Goal: Transaction & Acquisition: Book appointment/travel/reservation

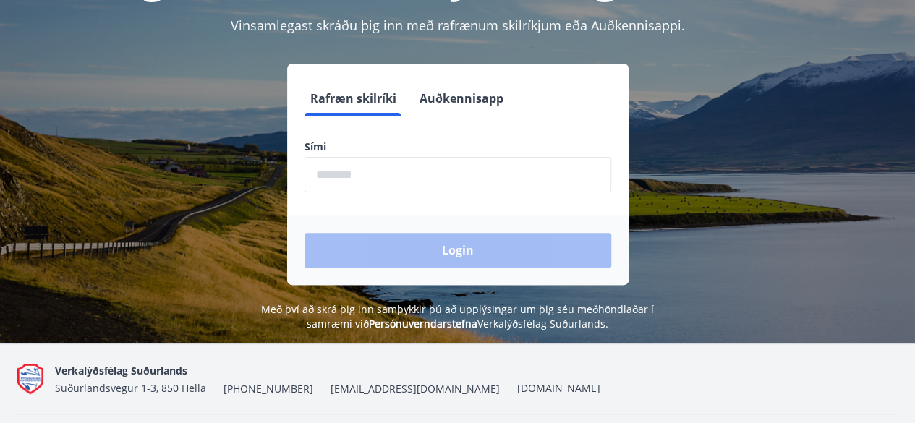
scroll to position [141, 0]
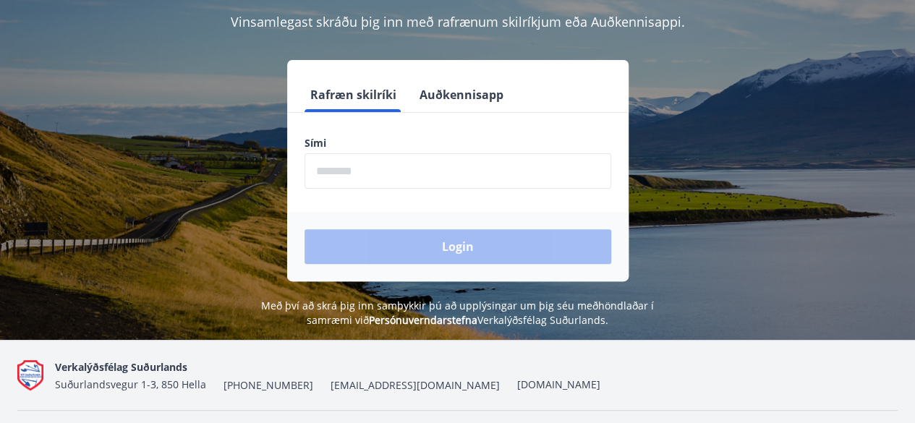
click at [467, 102] on button "Auðkennisapp" at bounding box center [461, 94] width 95 height 35
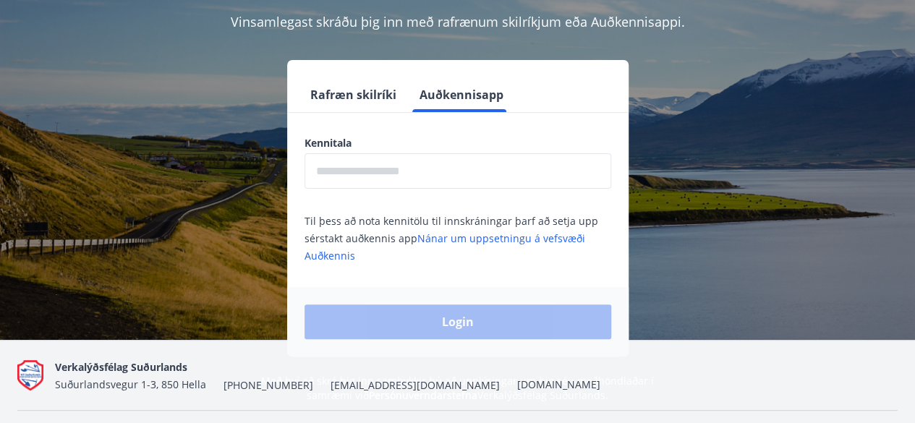
click at [498, 172] on input "text" at bounding box center [457, 170] width 307 height 35
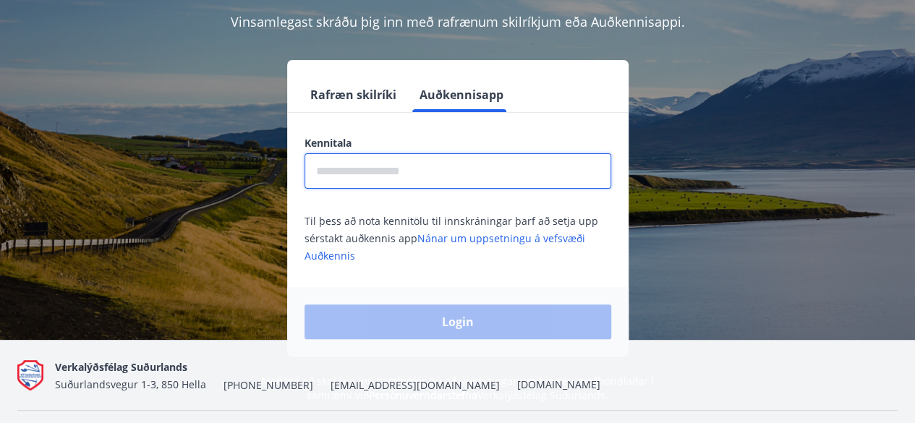
type input "**********"
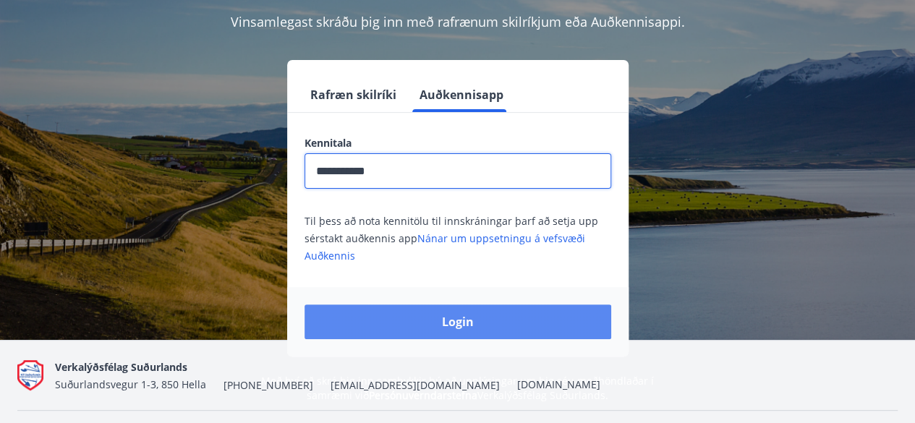
click at [581, 331] on button "Login" at bounding box center [457, 321] width 307 height 35
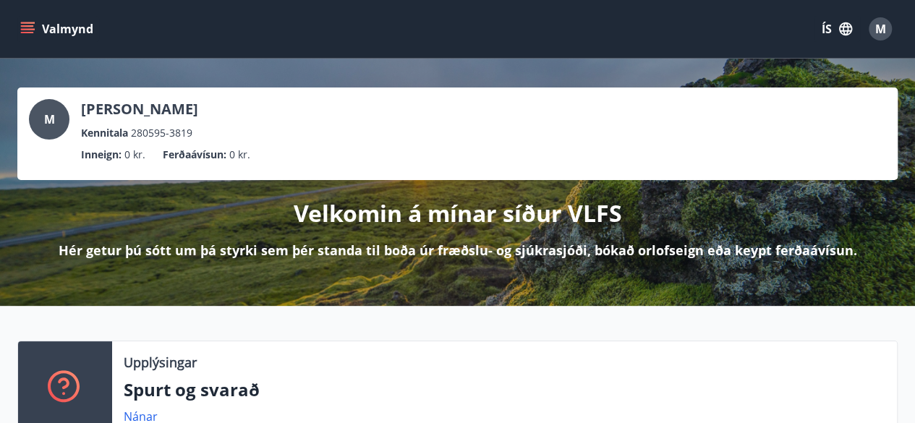
click at [23, 32] on icon "menu" at bounding box center [27, 32] width 13 height 1
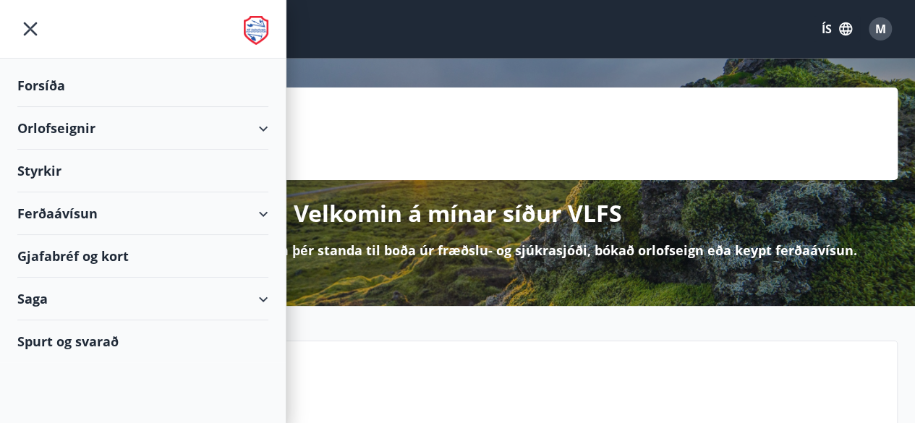
click at [677, 43] on div "Valmynd ÍS M" at bounding box center [457, 29] width 880 height 35
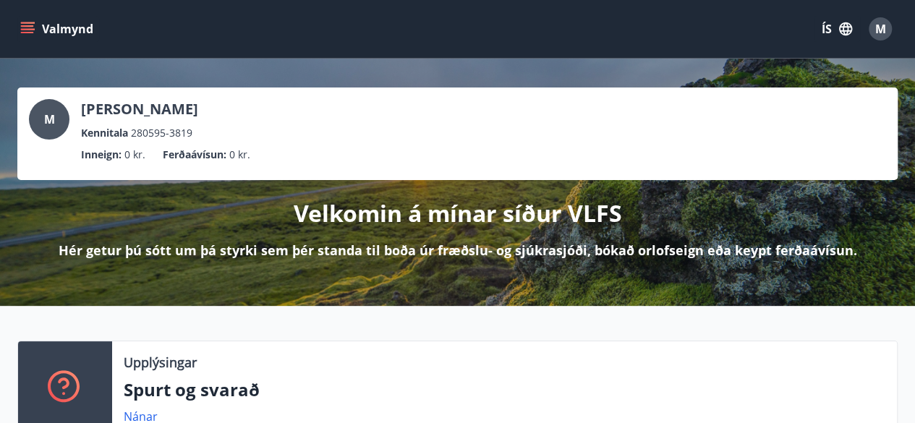
click at [835, 30] on button "ÍS" at bounding box center [837, 29] width 46 height 26
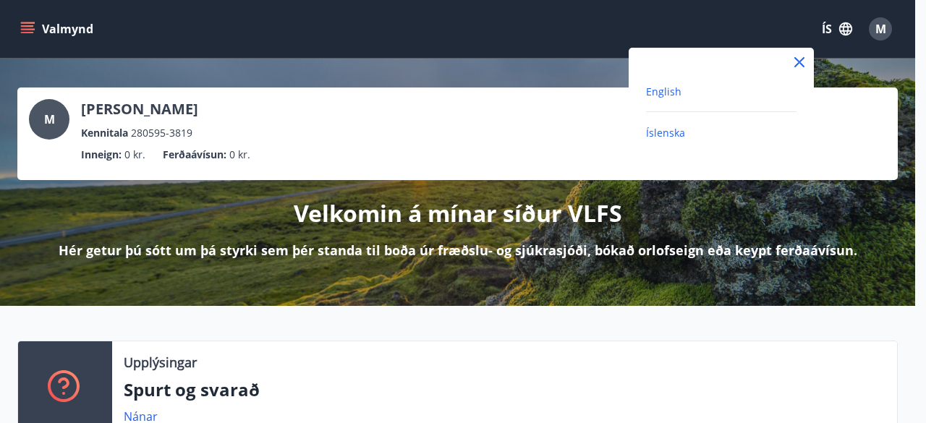
click at [662, 91] on span "English" at bounding box center [663, 92] width 35 height 14
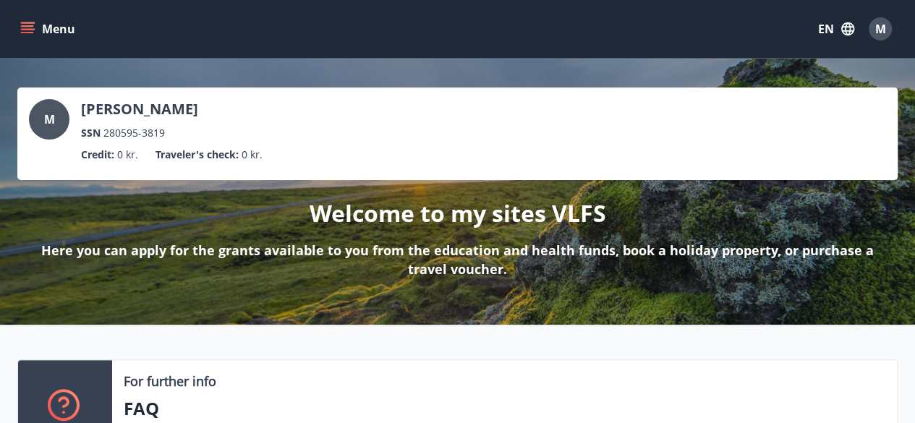
click at [26, 32] on icon "menu" at bounding box center [27, 32] width 13 height 1
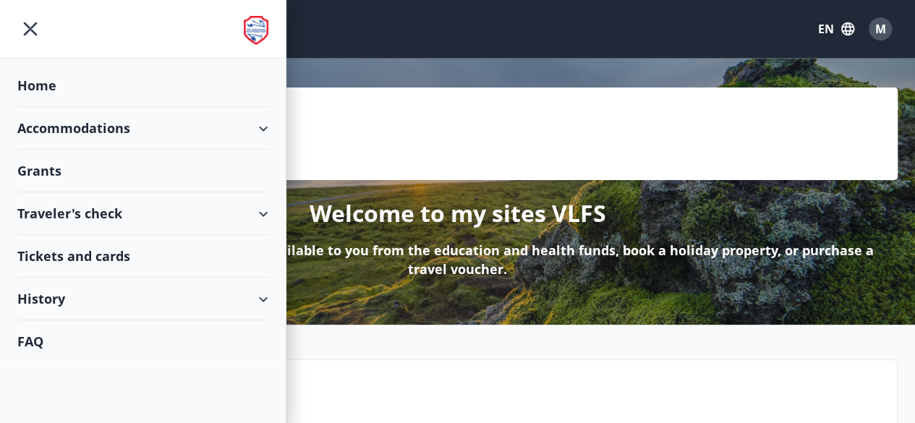
click at [247, 134] on div "Accommodations" at bounding box center [142, 128] width 251 height 43
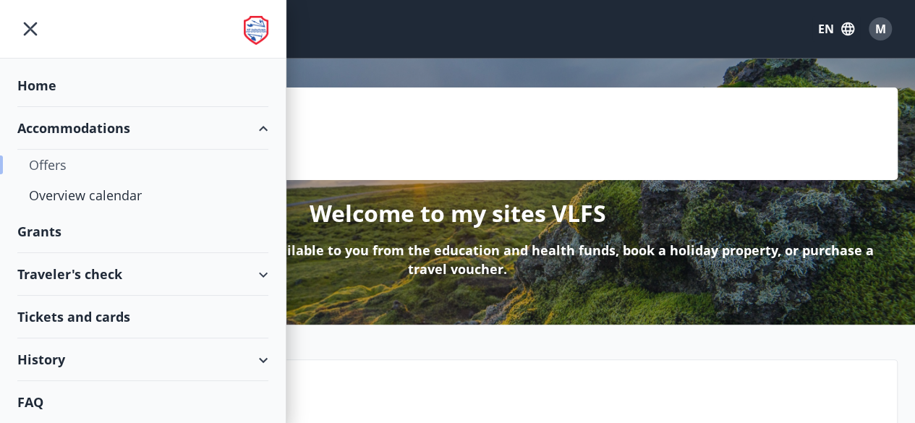
click at [57, 168] on div "Offers" at bounding box center [143, 165] width 228 height 30
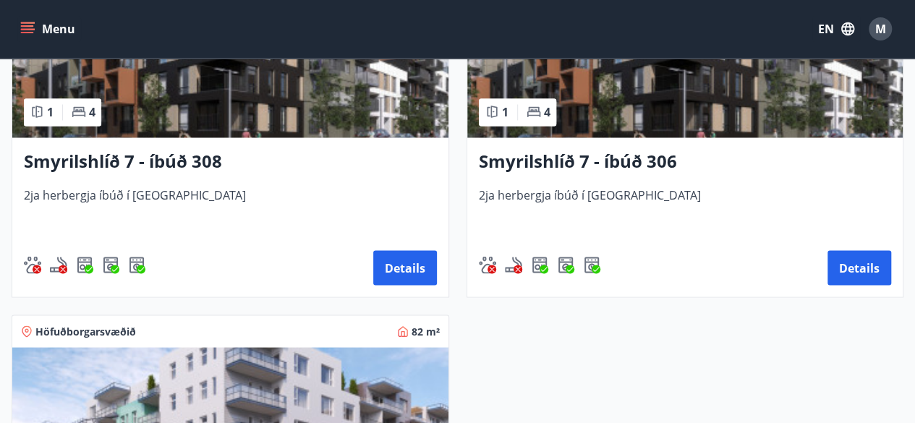
scroll to position [1179, 0]
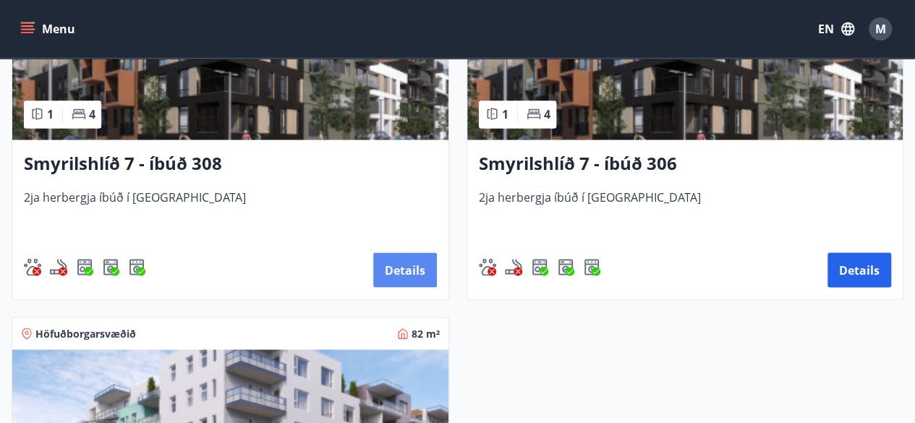
click at [418, 285] on button "Details" at bounding box center [405, 269] width 64 height 35
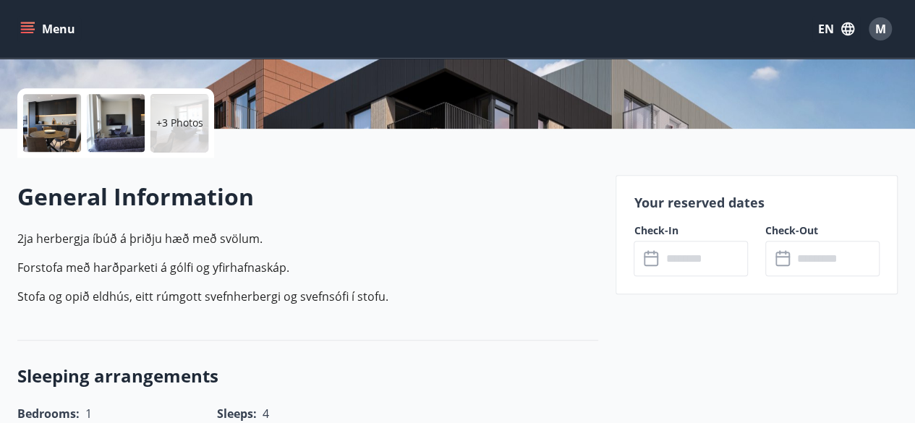
scroll to position [306, 0]
click at [702, 255] on input "text" at bounding box center [704, 257] width 87 height 35
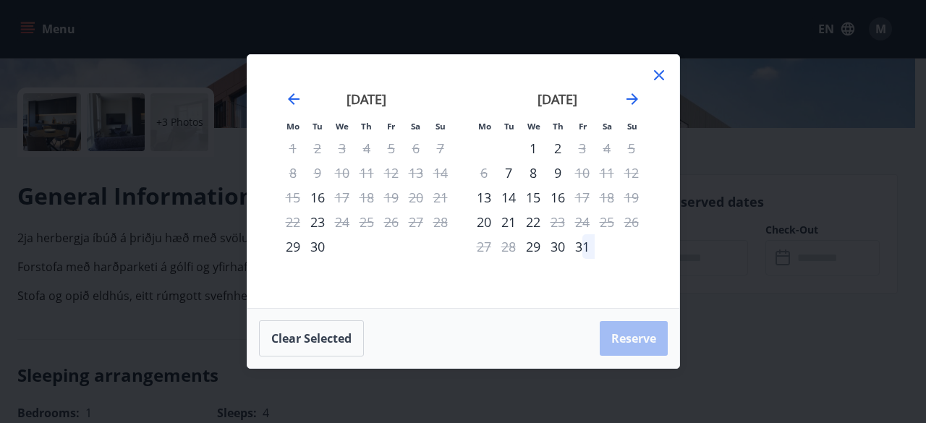
click at [667, 82] on div "Mo Tu We Th Fr Sa Su Mo Tu We Th Fr Sa Su [DATE] 1 2 3 4 5 6 7 8 9 10 11 12 13 …" at bounding box center [463, 181] width 432 height 253
click at [658, 75] on icon at bounding box center [658, 75] width 2 height 2
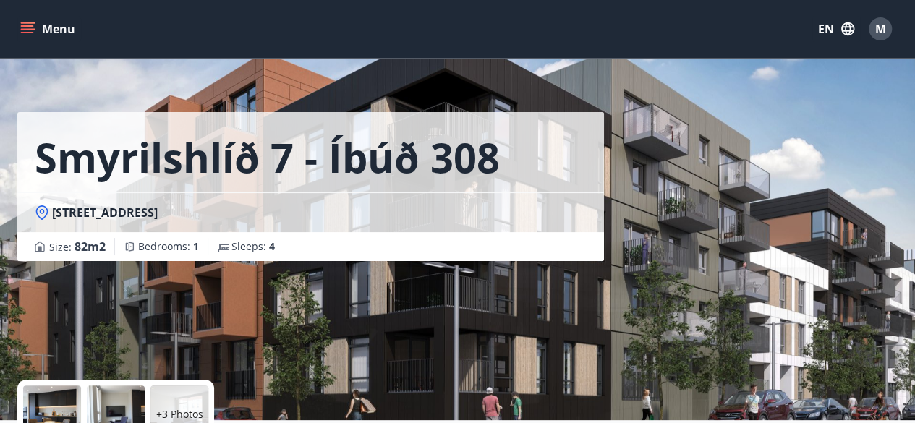
scroll to position [12, 0]
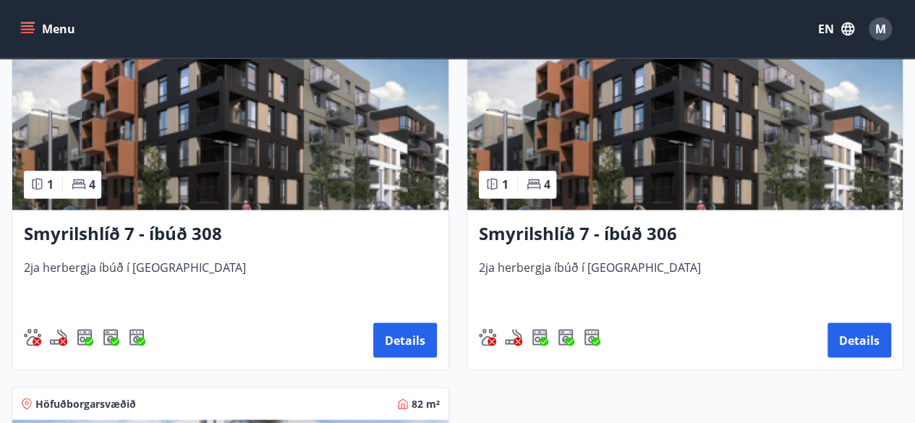
scroll to position [1118, 0]
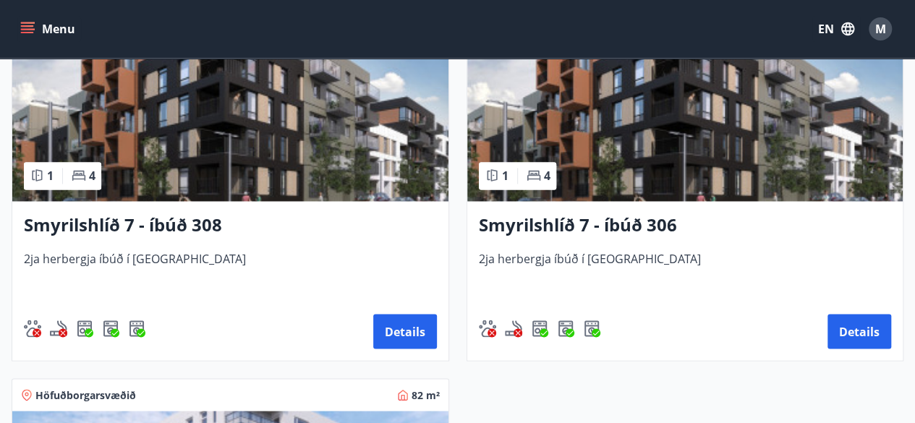
click at [730, 140] on img at bounding box center [685, 110] width 436 height 182
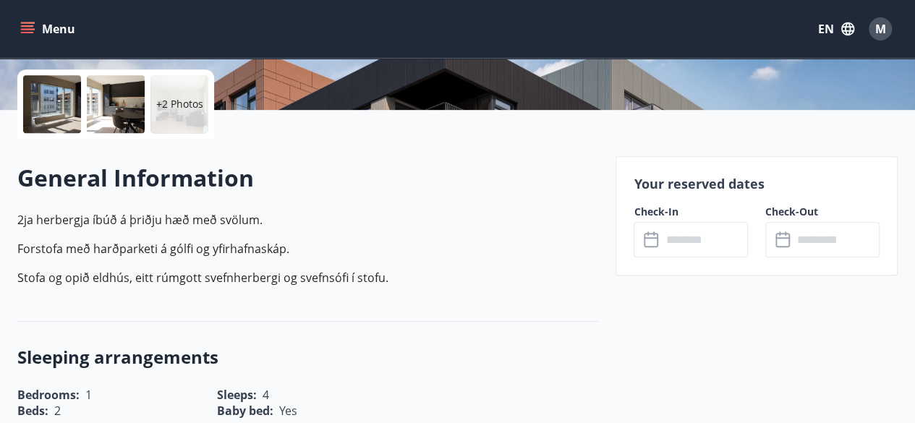
scroll to position [314, 0]
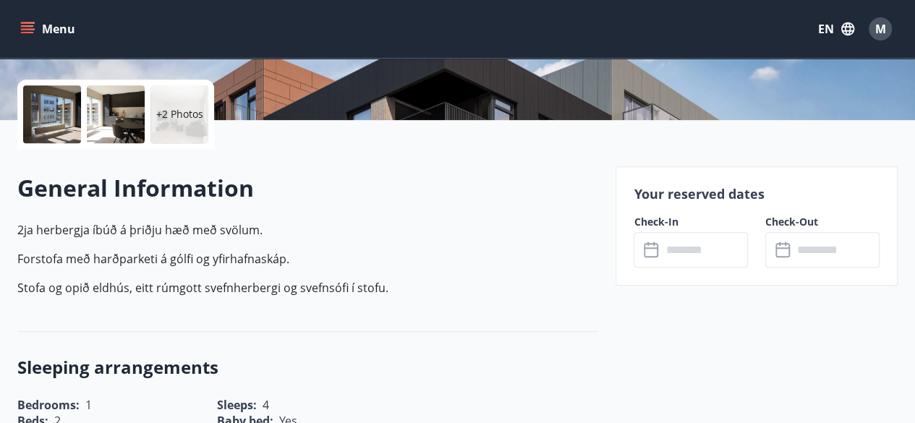
click at [707, 254] on input "text" at bounding box center [704, 249] width 87 height 35
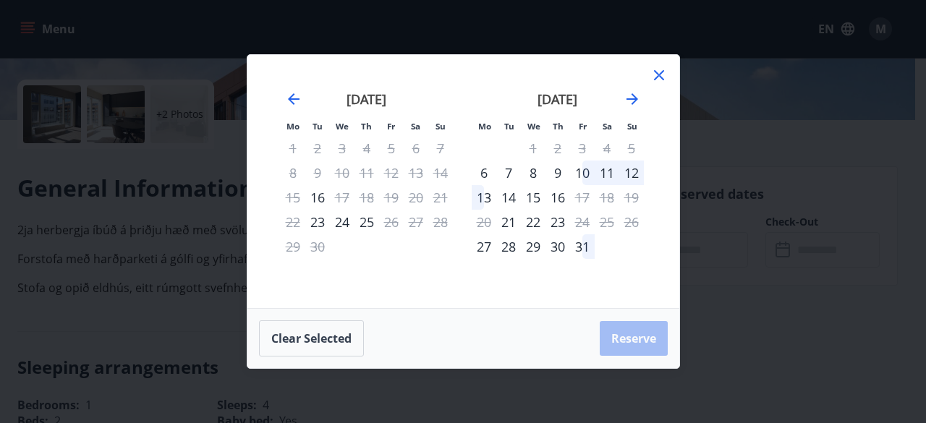
click at [656, 77] on icon at bounding box center [658, 75] width 17 height 17
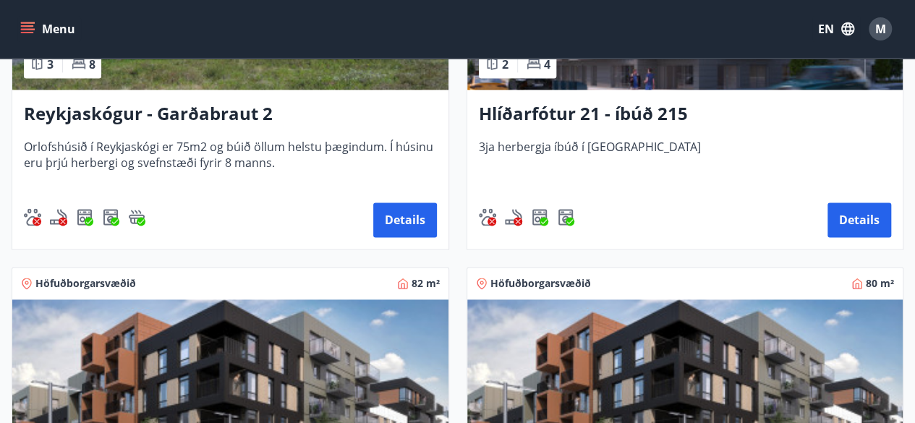
scroll to position [791, 0]
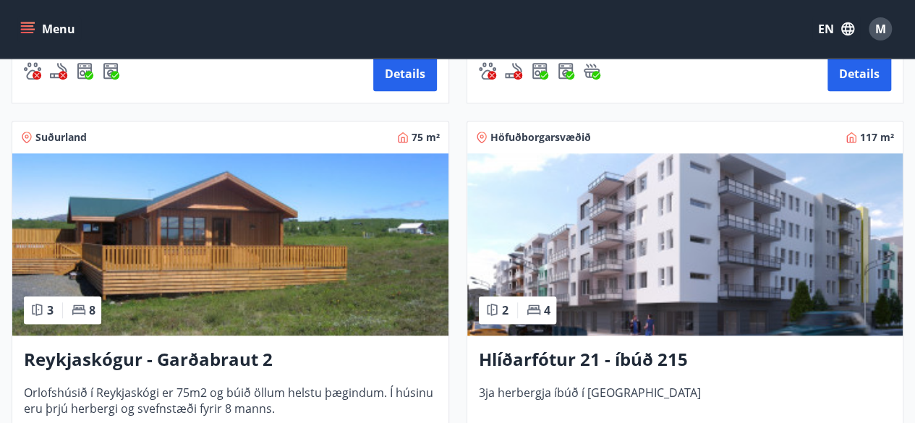
click at [764, 271] on img at bounding box center [685, 244] width 436 height 182
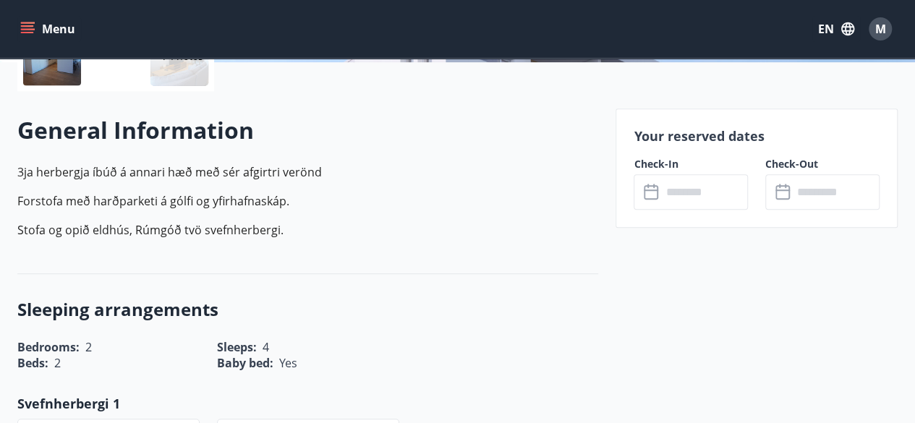
scroll to position [372, 0]
click at [715, 194] on input "text" at bounding box center [704, 191] width 87 height 35
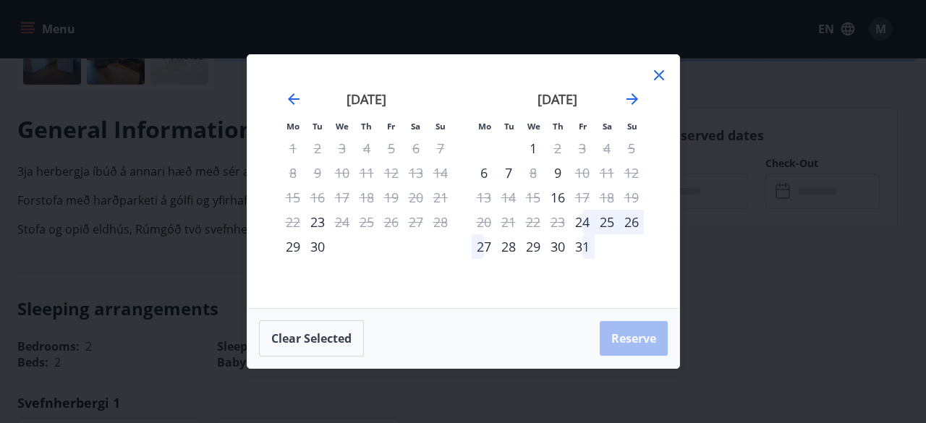
click at [658, 78] on icon at bounding box center [658, 75] width 17 height 17
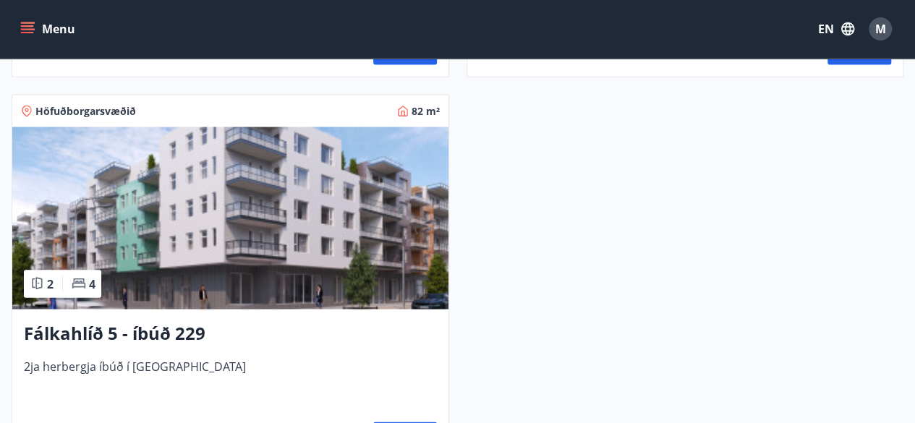
scroll to position [1413, 0]
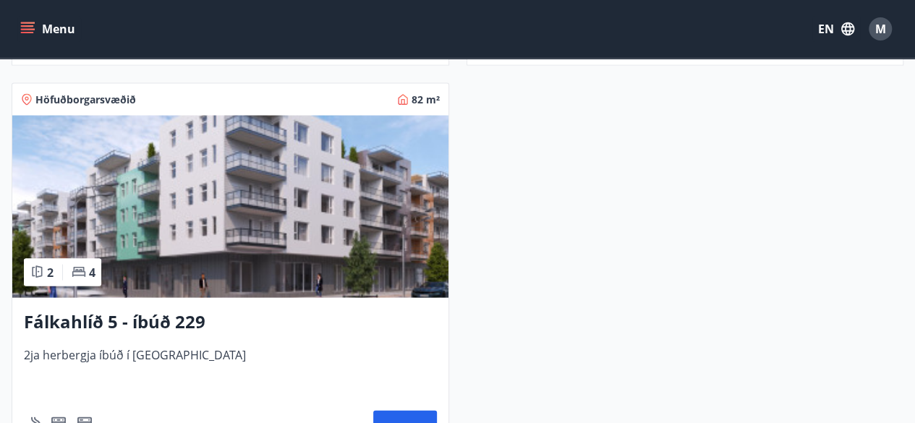
click at [92, 202] on img at bounding box center [230, 207] width 436 height 182
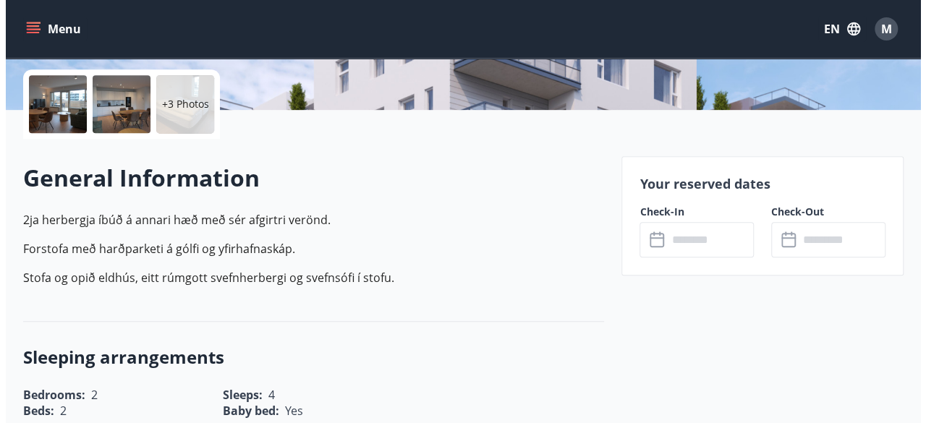
scroll to position [328, 0]
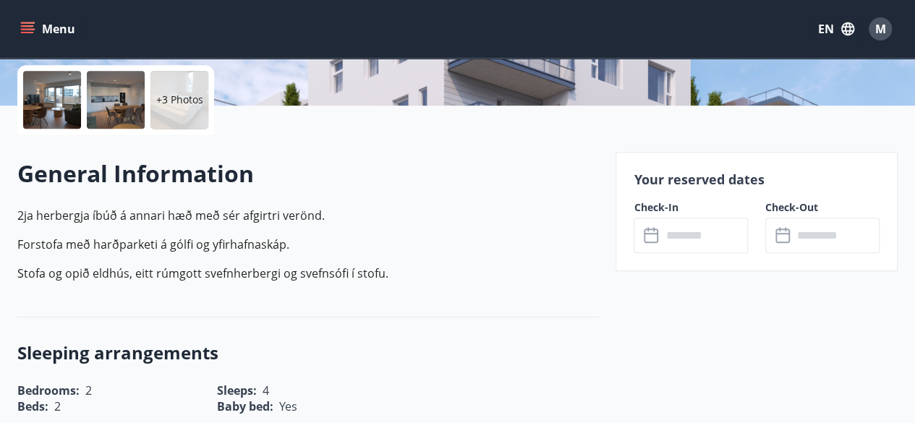
click at [729, 236] on input "text" at bounding box center [704, 235] width 87 height 35
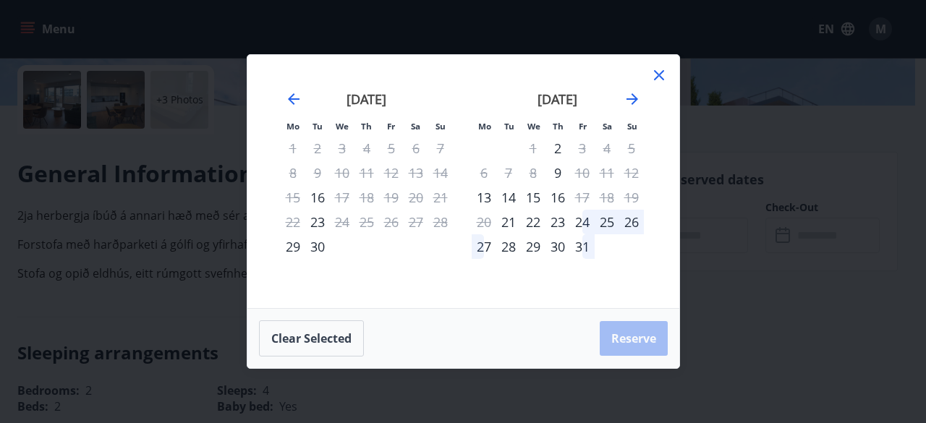
click at [558, 156] on div "2" at bounding box center [557, 148] width 25 height 25
click at [585, 153] on div "3" at bounding box center [582, 148] width 25 height 25
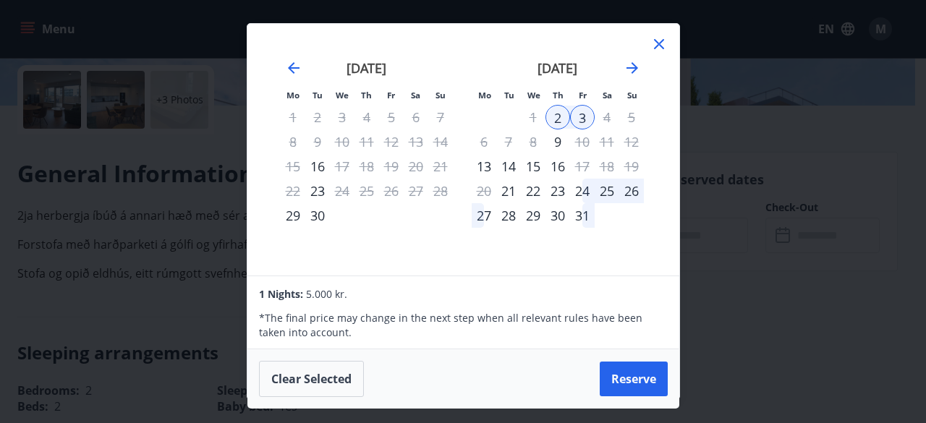
click at [659, 43] on icon at bounding box center [658, 44] width 2 height 2
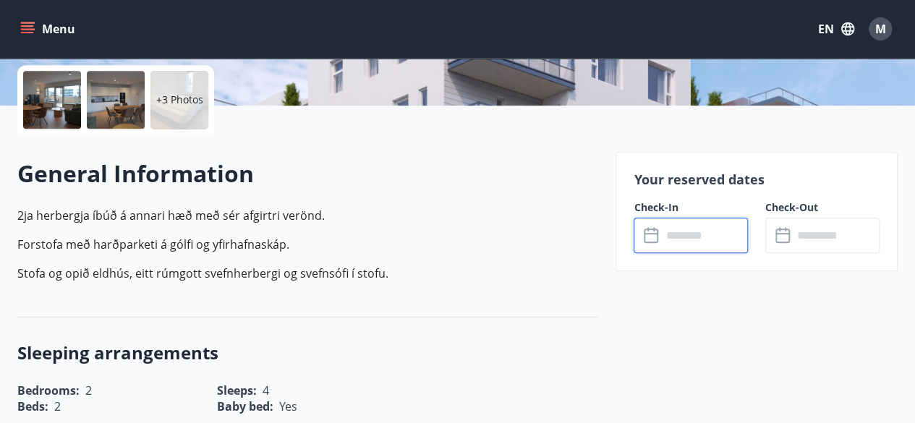
click at [56, 102] on div at bounding box center [52, 100] width 58 height 58
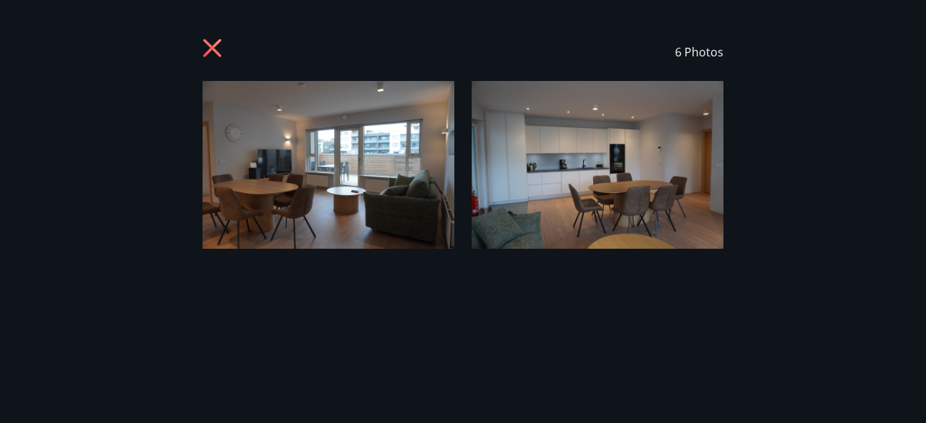
click at [391, 171] on img at bounding box center [328, 165] width 252 height 168
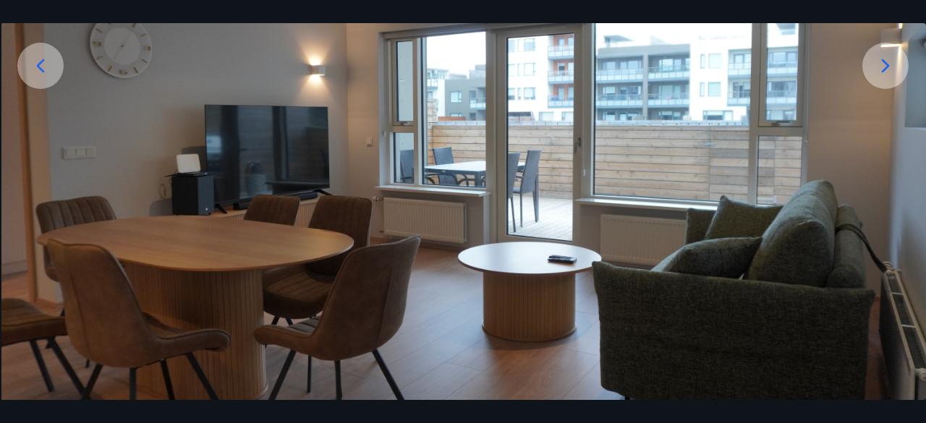
scroll to position [226, 0]
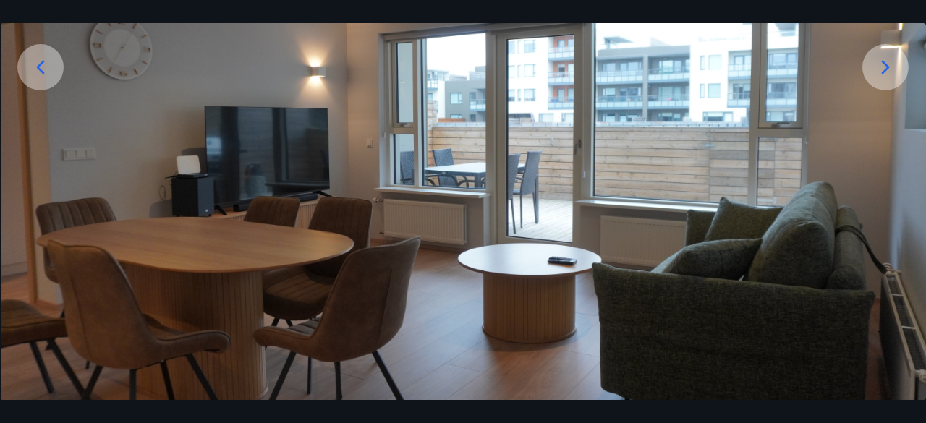
click at [887, 69] on icon at bounding box center [885, 67] width 23 height 23
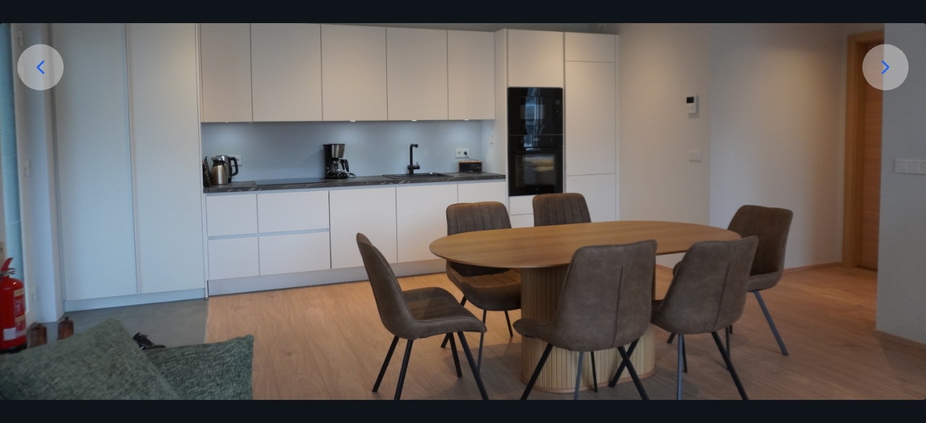
click at [889, 69] on icon at bounding box center [885, 67] width 23 height 23
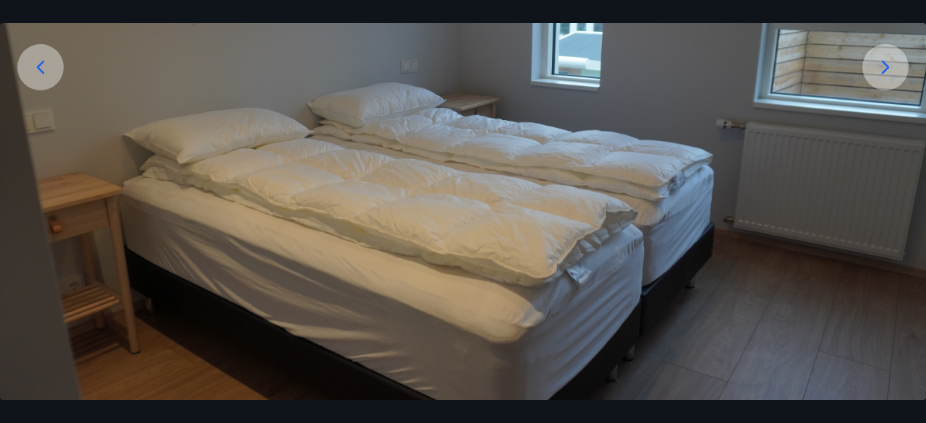
click at [889, 65] on icon at bounding box center [885, 67] width 23 height 23
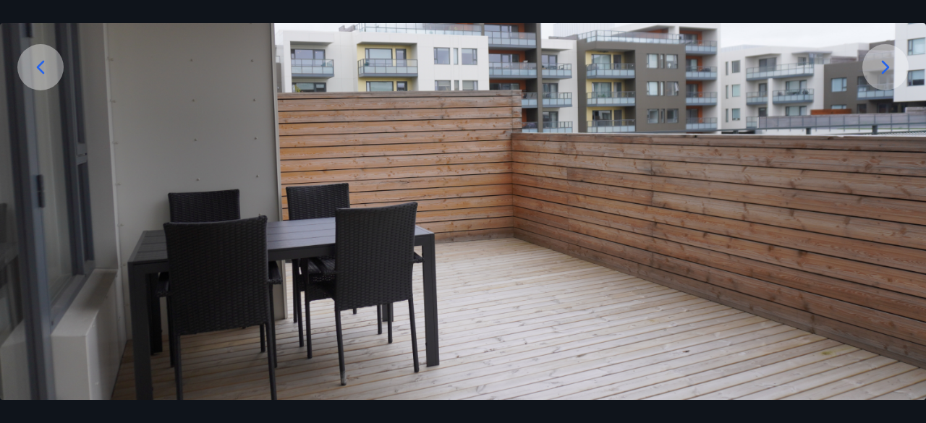
click at [875, 69] on icon at bounding box center [885, 67] width 23 height 23
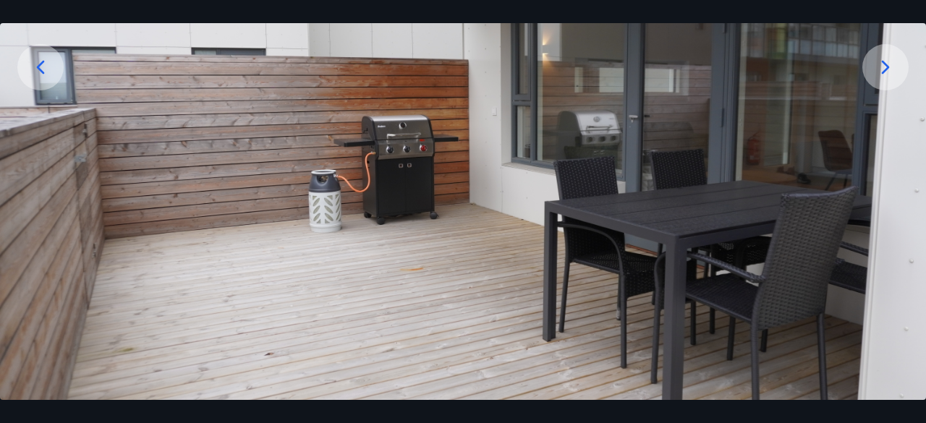
click at [895, 67] on icon at bounding box center [885, 67] width 23 height 23
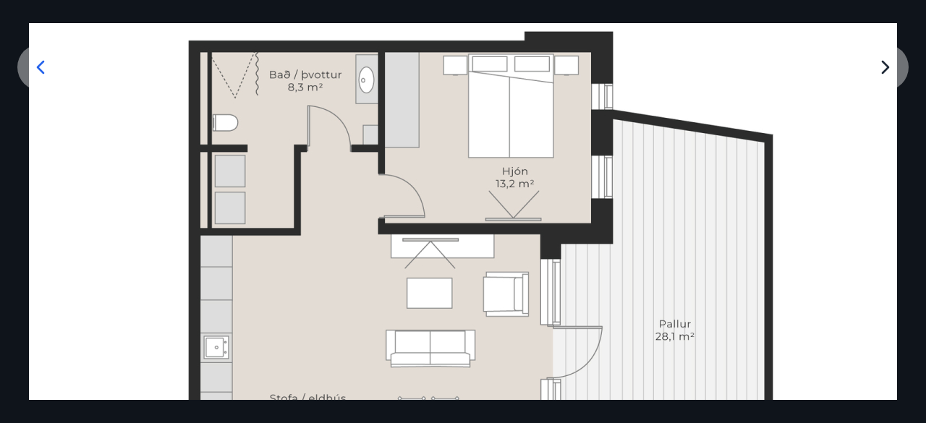
click at [891, 65] on img at bounding box center [463, 289] width 868 height 868
click at [890, 69] on img at bounding box center [463, 289] width 868 height 868
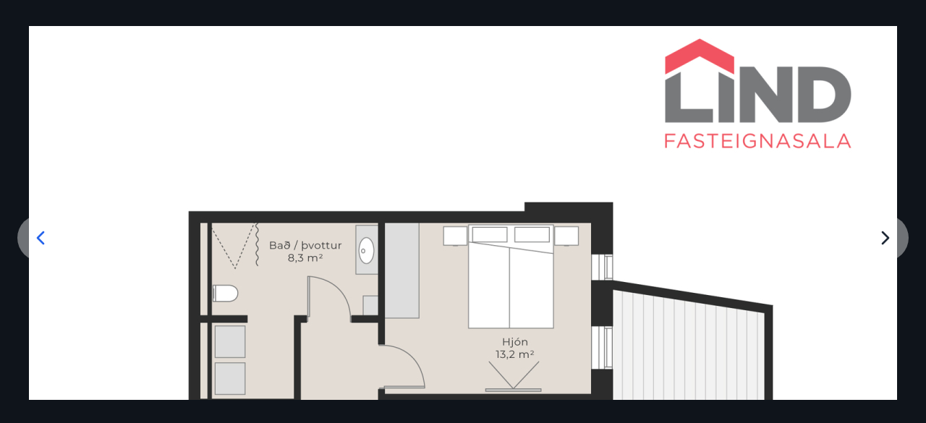
scroll to position [0, 0]
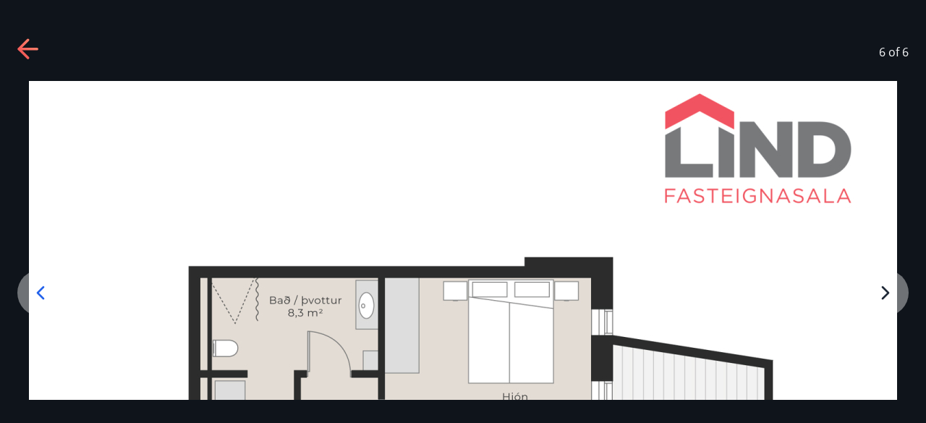
click at [32, 40] on icon at bounding box center [28, 49] width 23 height 23
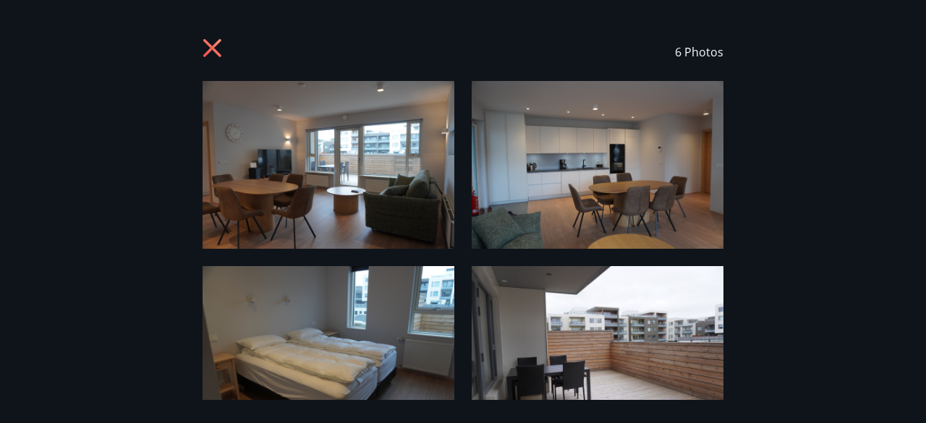
click at [369, 194] on img at bounding box center [328, 165] width 252 height 168
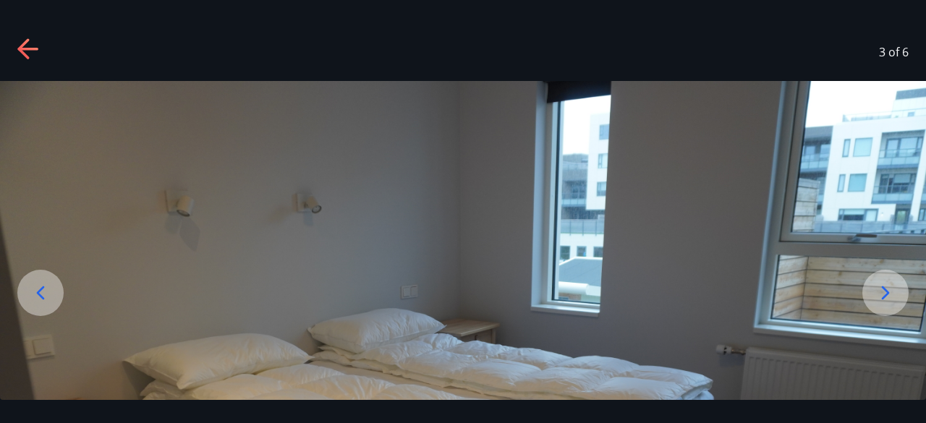
click at [23, 43] on icon at bounding box center [28, 49] width 23 height 23
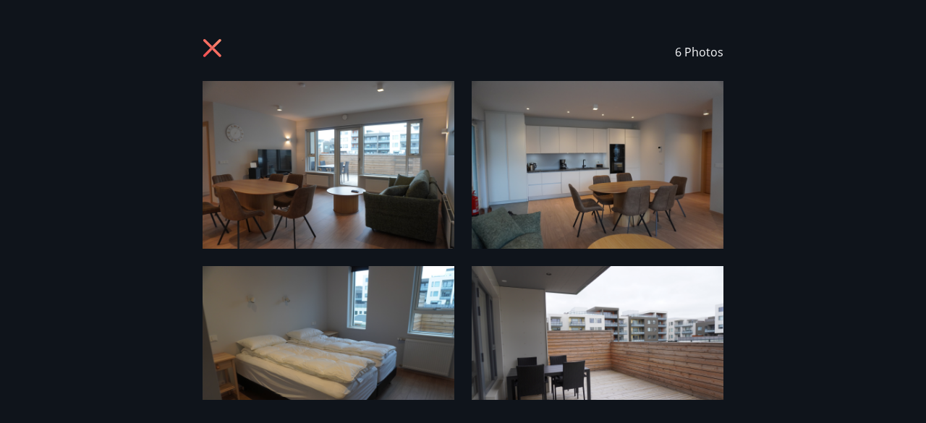
click at [212, 48] on icon at bounding box center [212, 48] width 4 height 4
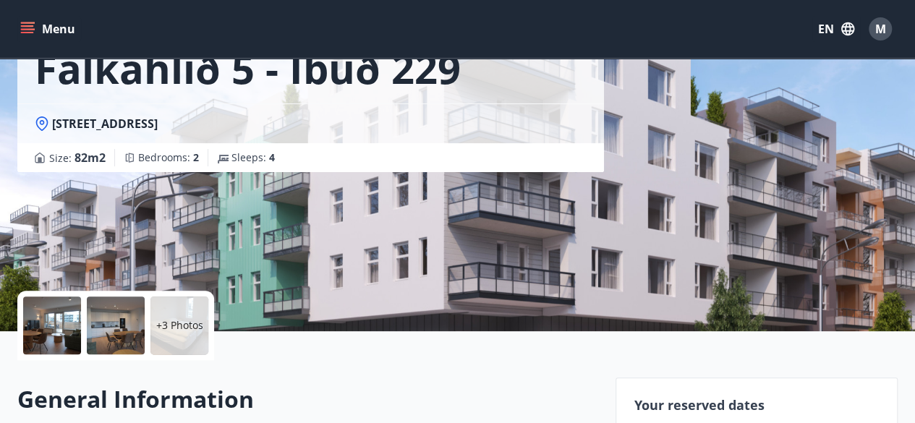
scroll to position [266, 0]
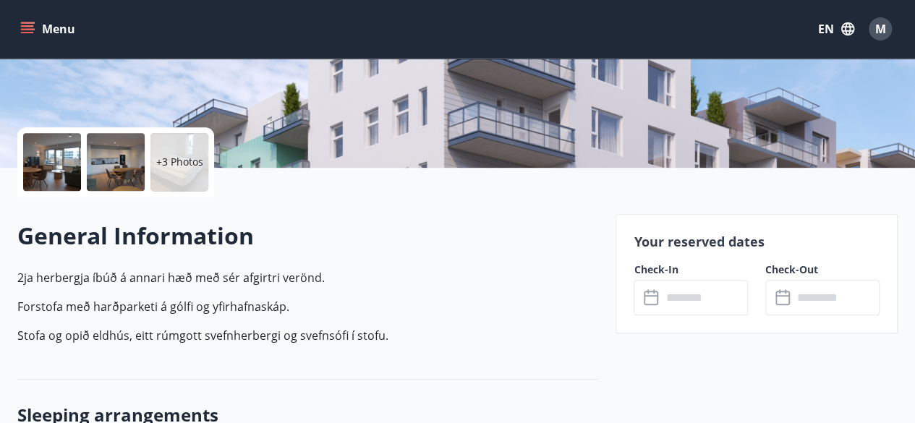
click at [696, 295] on input "text" at bounding box center [704, 297] width 87 height 35
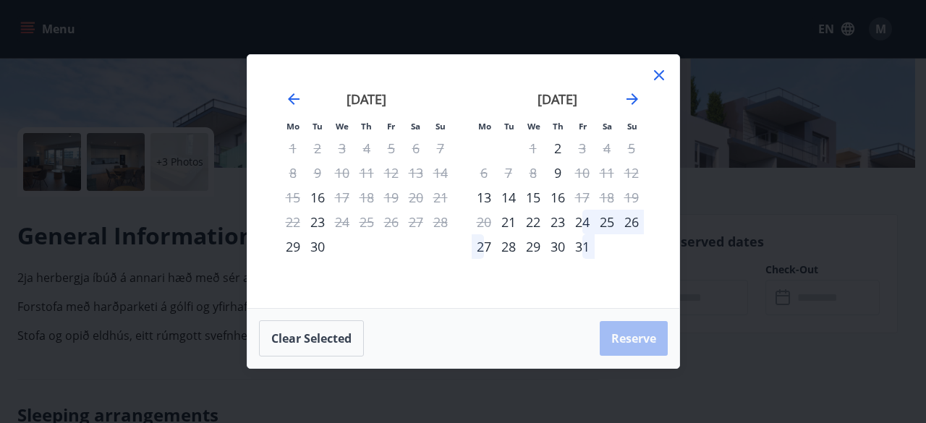
click at [581, 148] on div "3" at bounding box center [582, 148] width 25 height 25
click at [555, 155] on div "2" at bounding box center [557, 148] width 25 height 25
click at [581, 150] on div "3" at bounding box center [582, 148] width 25 height 25
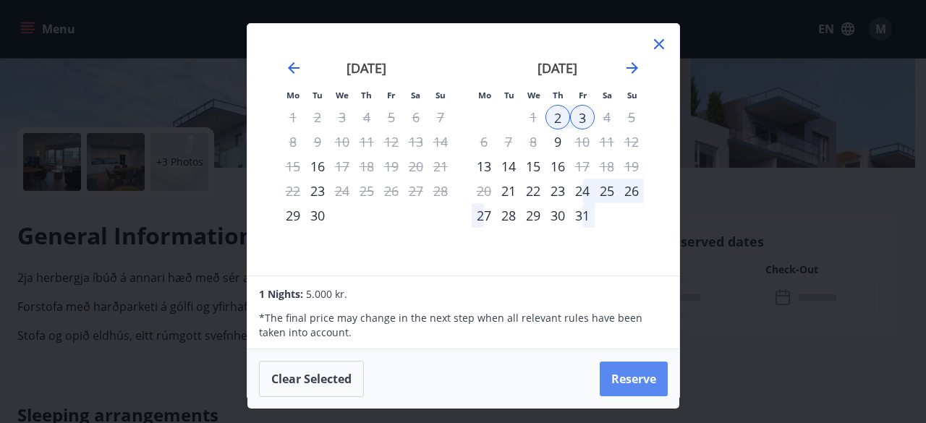
click at [641, 372] on button "Reserve" at bounding box center [634, 379] width 68 height 35
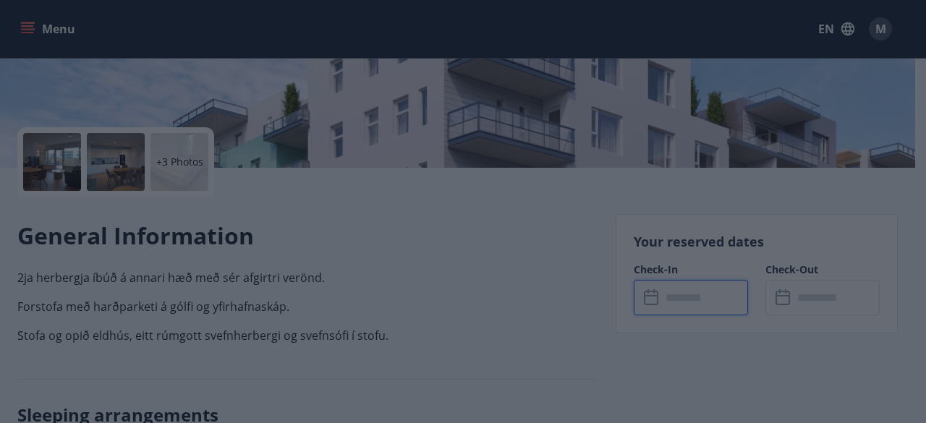
type input "******"
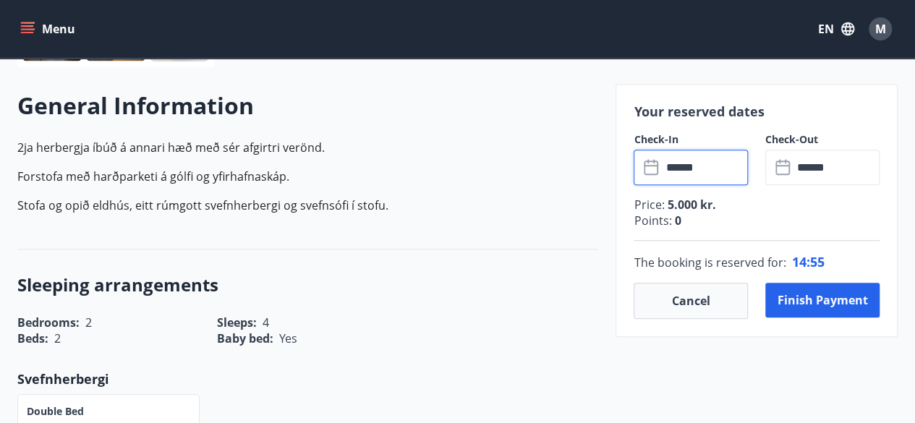
scroll to position [401, 0]
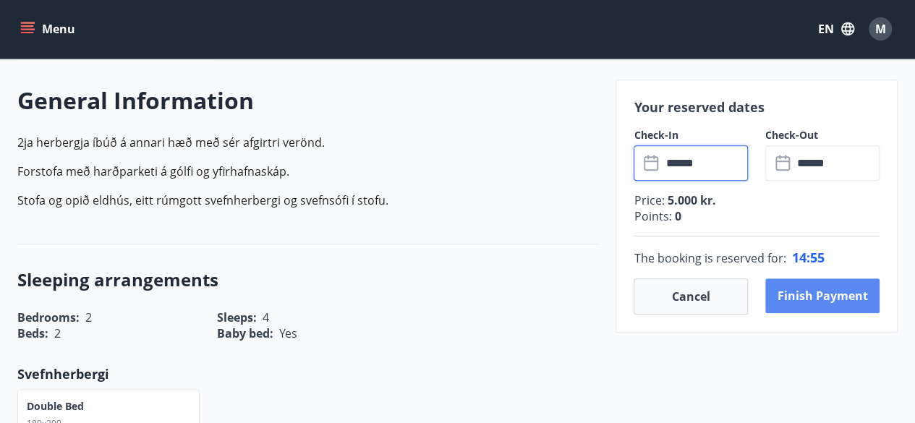
click at [845, 301] on button "Finish payment" at bounding box center [822, 295] width 114 height 35
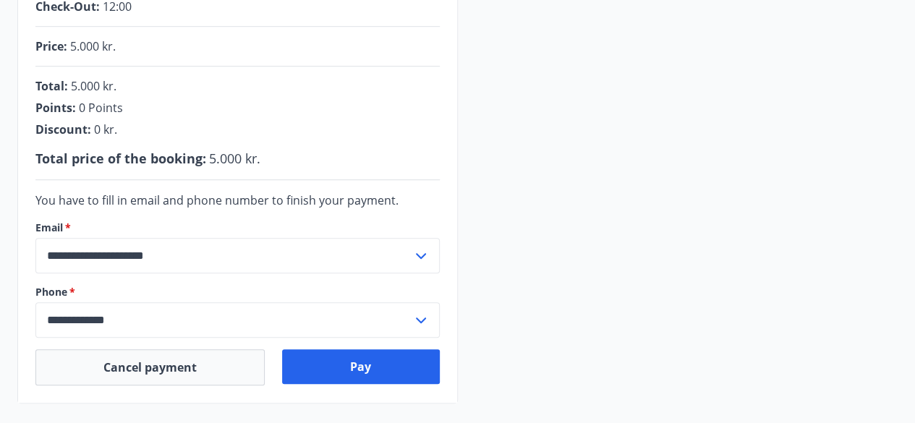
scroll to position [401, 0]
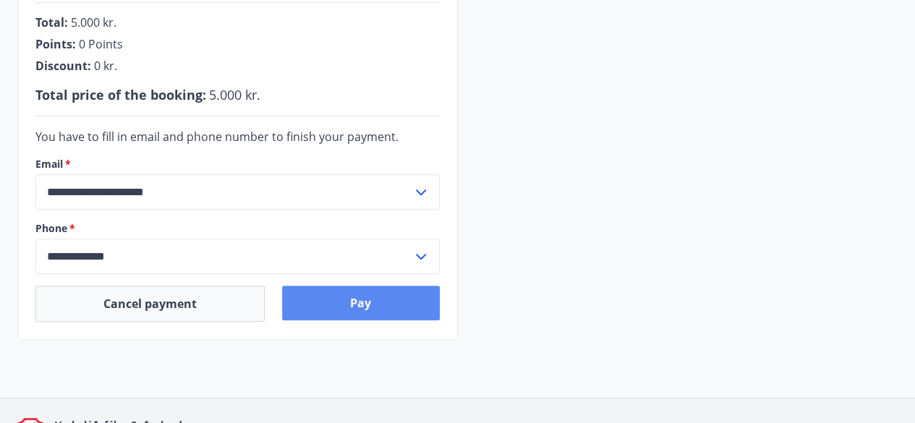
click at [329, 309] on button "Pay" at bounding box center [361, 303] width 158 height 35
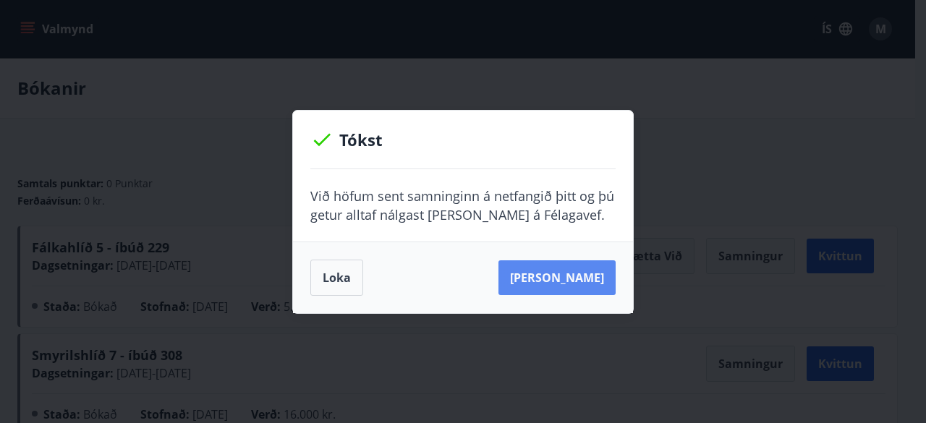
click at [560, 288] on button "Sjá samning" at bounding box center [556, 277] width 117 height 35
click at [578, 282] on button "Sjá samning" at bounding box center [556, 277] width 117 height 35
click at [727, 229] on div "Tókst Við höfum sent samninginn á netfangið þitt og þú getur alltaf nálgast han…" at bounding box center [463, 211] width 926 height 423
